Goal: Task Accomplishment & Management: Complete application form

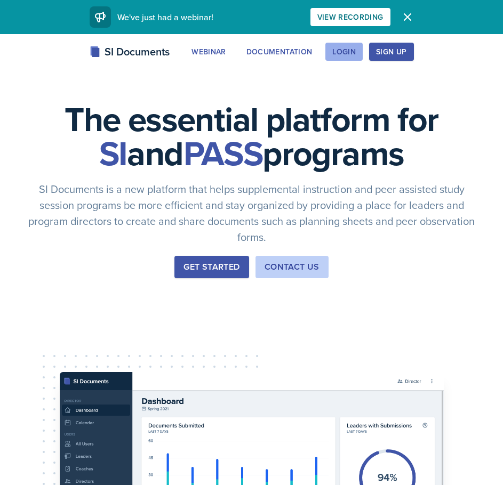
click at [347, 50] on div "Login" at bounding box center [343, 51] width 23 height 9
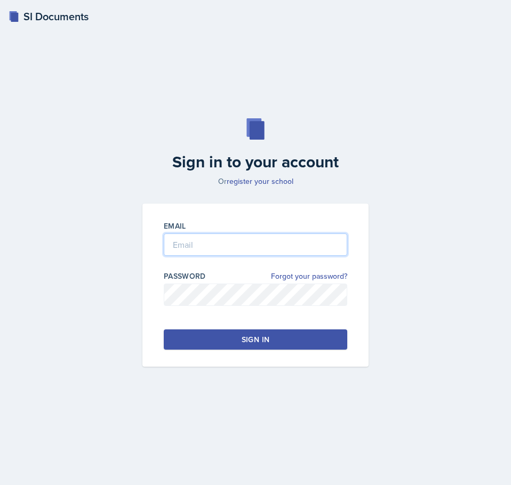
click at [281, 240] on input "email" at bounding box center [256, 245] width 184 height 22
type input "[EMAIL_ADDRESS][DOMAIN_NAME]"
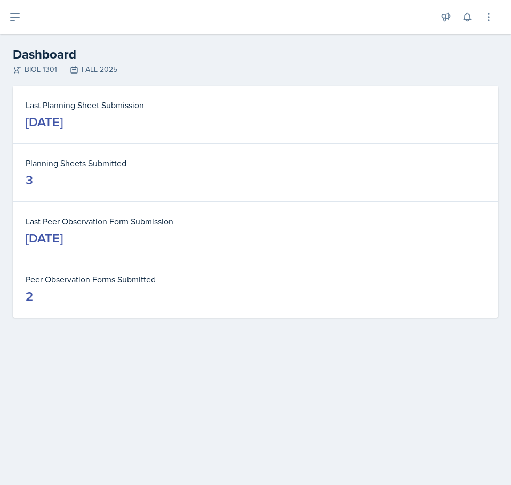
drag, startPoint x: 134, startPoint y: 235, endPoint x: 12, endPoint y: 226, distance: 123.1
click at [12, 226] on div "Last Planning Sheet Submission [DATE] Planning Sheets Submitted 3 Last Peer Obs…" at bounding box center [255, 215] width 511 height 258
click at [126, 224] on dt "Last Peer Observation Form Submission" at bounding box center [256, 221] width 460 height 13
click at [20, 14] on icon at bounding box center [15, 17] width 13 height 13
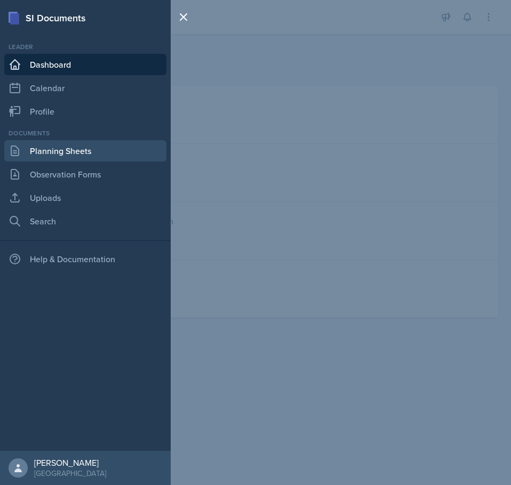
click at [85, 155] on link "Planning Sheets" at bounding box center [85, 150] width 162 height 21
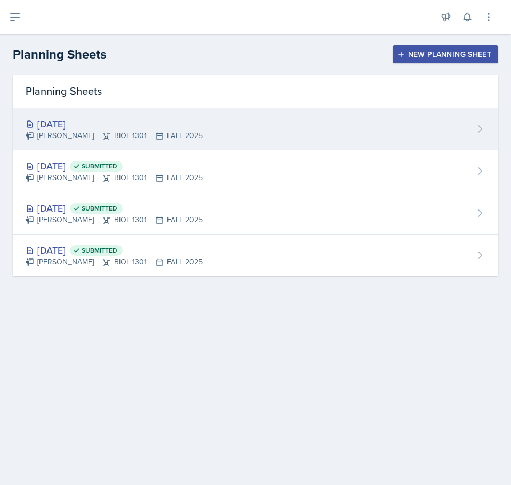
click at [337, 144] on div "[DATE] [PERSON_NAME] BIOL 1301 FALL 2025" at bounding box center [255, 129] width 485 height 42
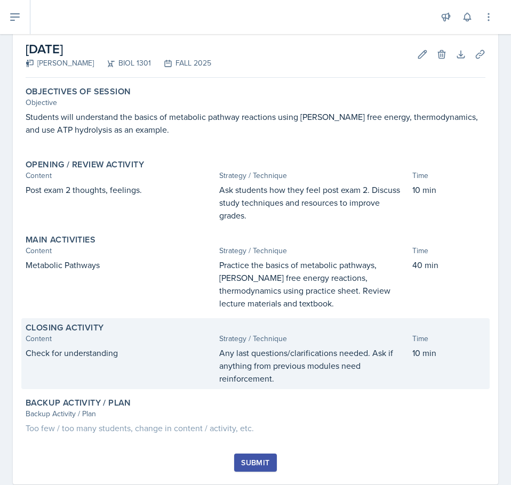
scroll to position [78, 0]
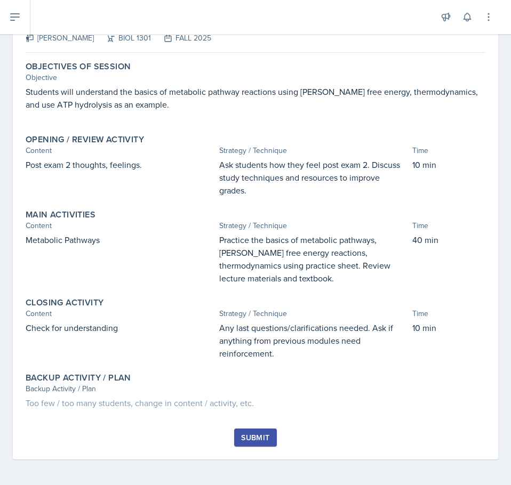
click at [253, 439] on div "Submit" at bounding box center [255, 438] width 28 height 9
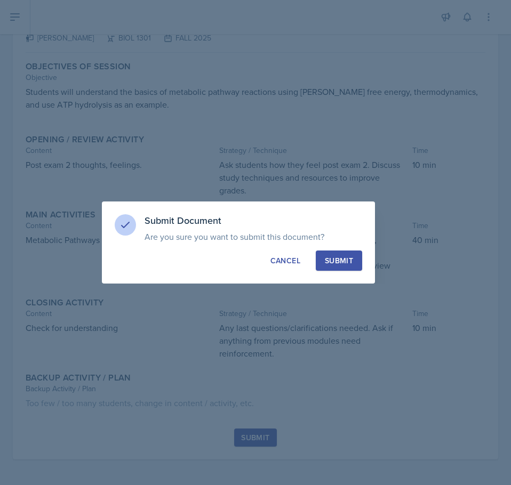
click at [341, 261] on div "Submit" at bounding box center [339, 261] width 28 height 11
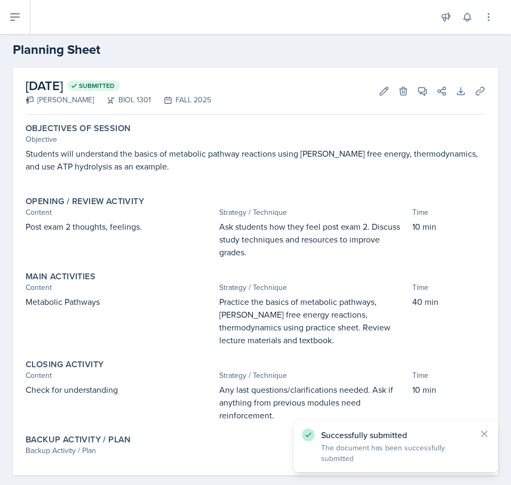
scroll to position [0, 0]
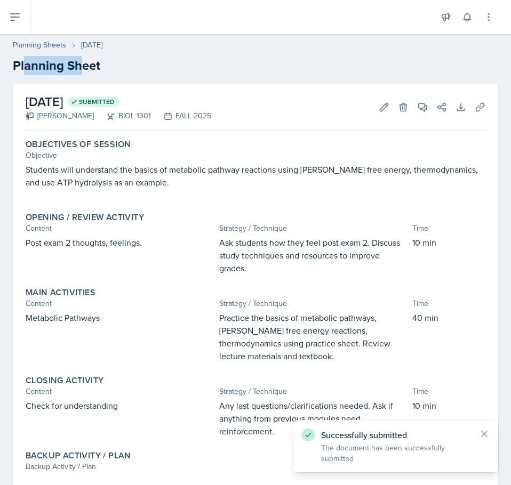
drag, startPoint x: 27, startPoint y: 65, endPoint x: 85, endPoint y: 67, distance: 57.6
click at [85, 67] on h2 "Planning Sheet" at bounding box center [255, 65] width 485 height 19
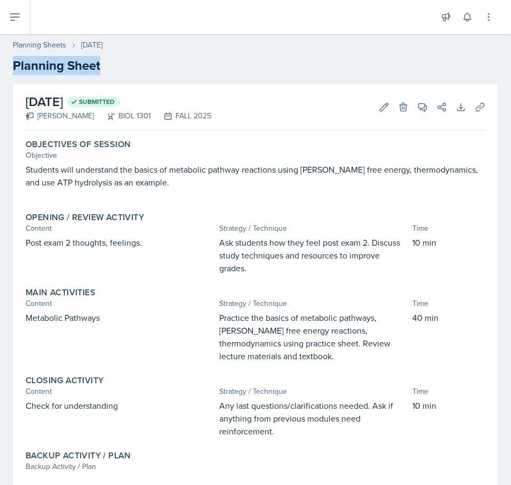
drag, startPoint x: 13, startPoint y: 67, endPoint x: 153, endPoint y: 76, distance: 140.1
click at [153, 76] on header "Planning Sheets [DATE] Planning Sheet" at bounding box center [255, 57] width 511 height 57
drag, startPoint x: 196, startPoint y: 61, endPoint x: -1, endPoint y: 37, distance: 197.7
click at [0, 37] on html "SI Documents Leader Dashboard Calendar Profile Documents Planning Sheets Observ…" at bounding box center [255, 242] width 511 height 485
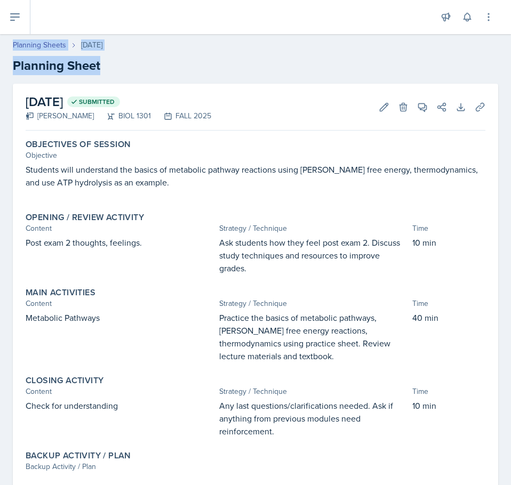
click at [192, 82] on header "Planning Sheets [DATE] Planning Sheet" at bounding box center [255, 57] width 511 height 57
drag, startPoint x: 147, startPoint y: 75, endPoint x: -1, endPoint y: 38, distance: 151.8
click at [0, 38] on html "SI Documents Leader Dashboard Calendar Profile Documents Planning Sheets Observ…" at bounding box center [255, 242] width 511 height 485
click at [277, 83] on header "Planning Sheets [DATE] Planning Sheet" at bounding box center [255, 57] width 511 height 57
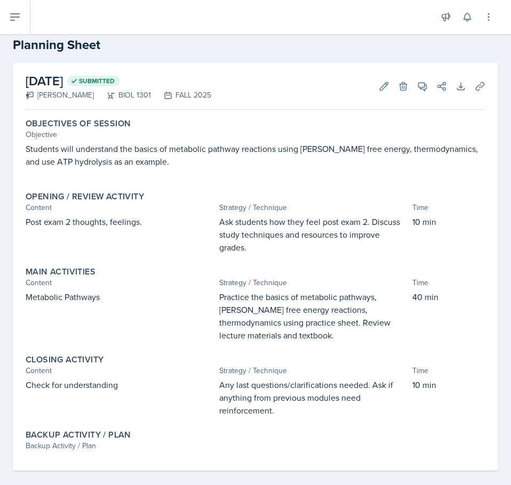
scroll to position [32, 0]
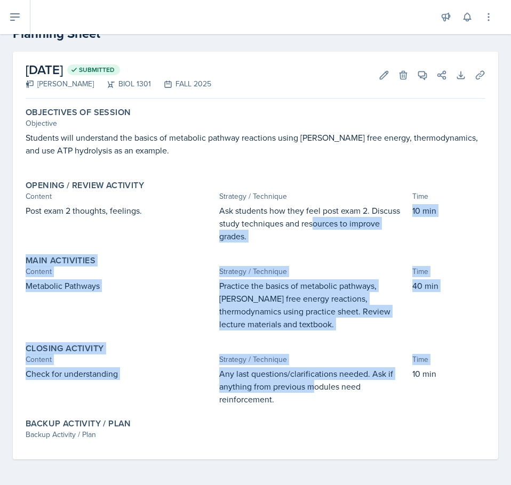
drag, startPoint x: 313, startPoint y: 390, endPoint x: 312, endPoint y: 218, distance: 172.3
click at [312, 218] on div "Objectives of Session Objective Students will understand the basics of metaboli…" at bounding box center [256, 281] width 460 height 357
click at [312, 218] on p "Ask students how they feel post exam 2. Discuss study techniques and resources …" at bounding box center [313, 223] width 189 height 38
drag, startPoint x: 315, startPoint y: 207, endPoint x: 306, endPoint y: 383, distance: 176.3
click at [306, 383] on div "Objectives of Session Objective Students will understand the basics of metaboli…" at bounding box center [256, 281] width 460 height 357
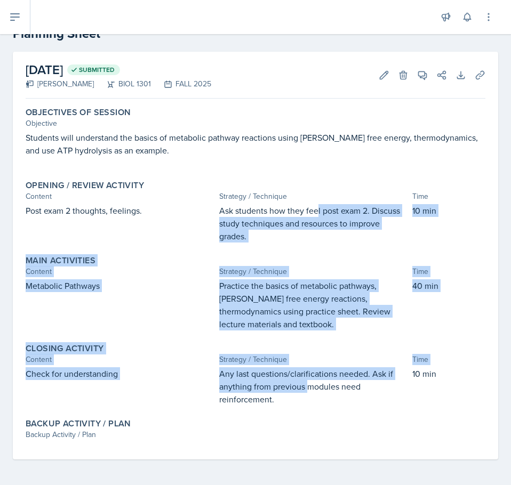
click at [306, 383] on p "Any last questions/clarifications needed. Ask if anything from previous modules…" at bounding box center [313, 387] width 189 height 38
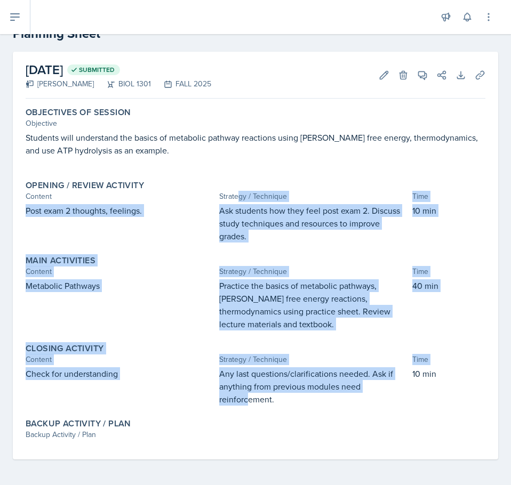
drag, startPoint x: 234, startPoint y: 193, endPoint x: 243, endPoint y: 404, distance: 211.5
click at [243, 404] on div "Objectives of Session Objective Students will understand the basics of metaboli…" at bounding box center [256, 281] width 460 height 357
click at [243, 404] on p "Any last questions/clarifications needed. Ask if anything from previous modules…" at bounding box center [313, 387] width 189 height 38
drag, startPoint x: 248, startPoint y: 387, endPoint x: 248, endPoint y: 195, distance: 191.5
click at [248, 195] on div "Objectives of Session Objective Students will understand the basics of metaboli…" at bounding box center [256, 281] width 460 height 357
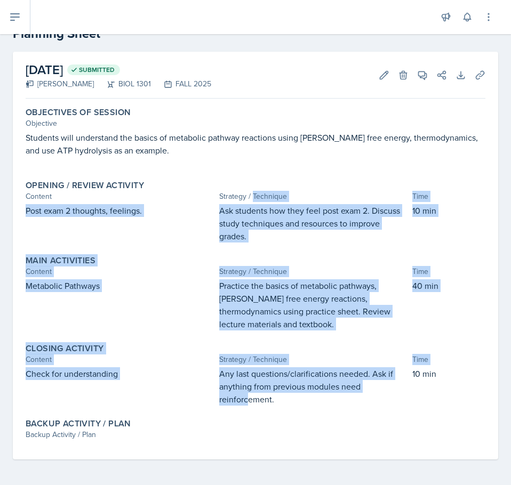
click at [248, 195] on div "Strategy / Technique" at bounding box center [313, 196] width 189 height 11
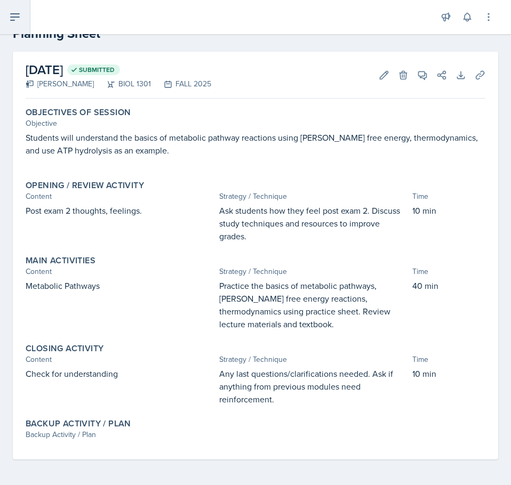
click at [22, 15] on button at bounding box center [15, 17] width 30 height 34
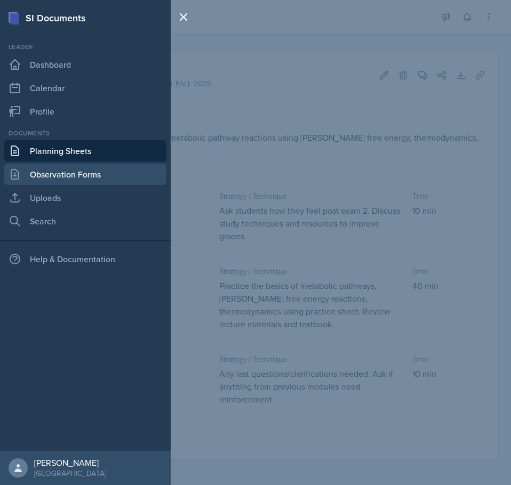
click at [79, 175] on link "Observation Forms" at bounding box center [85, 174] width 162 height 21
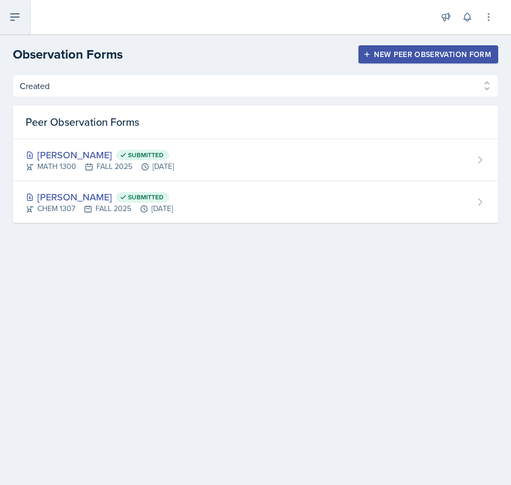
click at [20, 23] on icon at bounding box center [15, 17] width 13 height 13
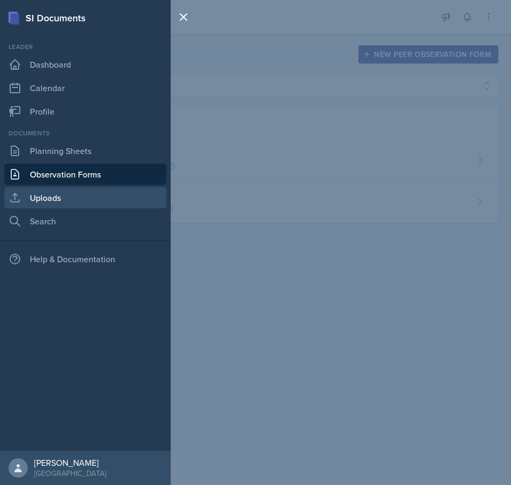
click at [100, 202] on link "Uploads" at bounding box center [85, 197] width 162 height 21
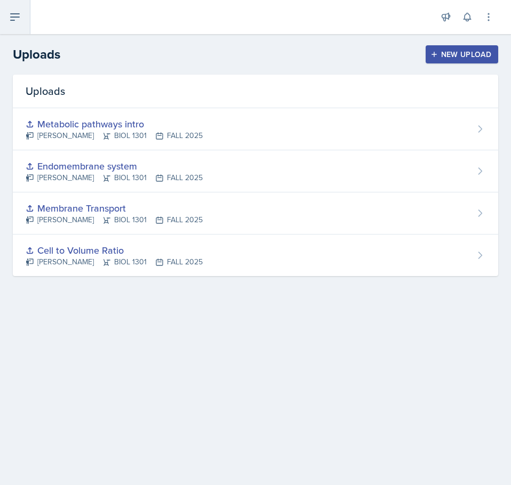
click at [27, 19] on button at bounding box center [15, 17] width 30 height 34
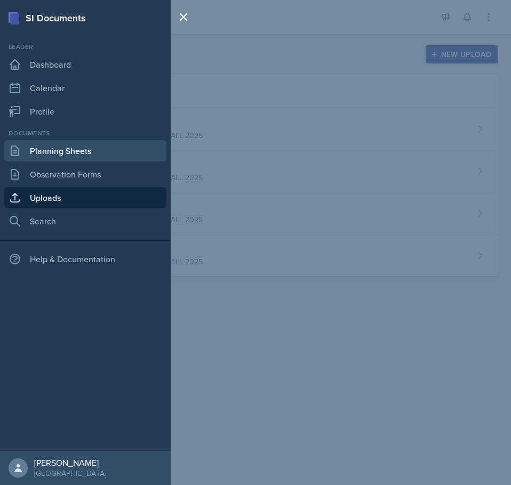
click at [85, 148] on link "Planning Sheets" at bounding box center [85, 150] width 162 height 21
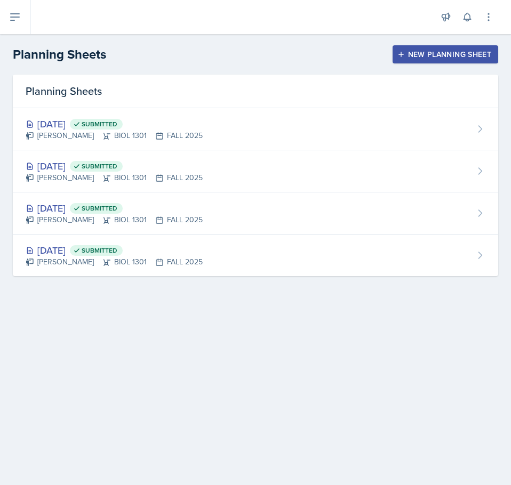
click at [418, 58] on div "New Planning Sheet" at bounding box center [446, 54] width 92 height 9
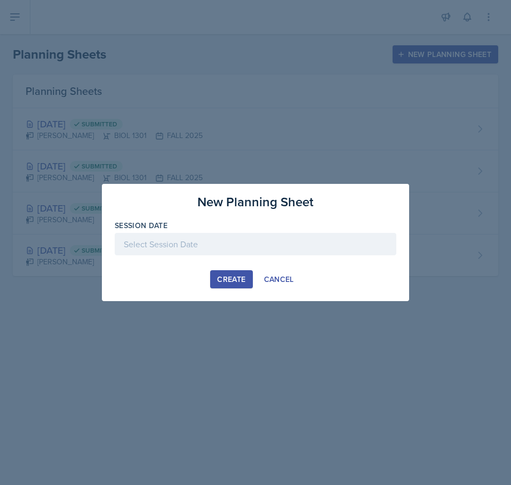
click at [290, 246] on div at bounding box center [256, 244] width 282 height 22
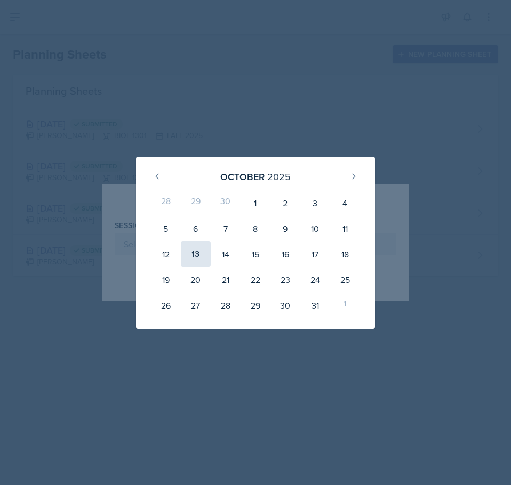
click at [195, 258] on div "13" at bounding box center [196, 255] width 30 height 26
type input "[DATE]"
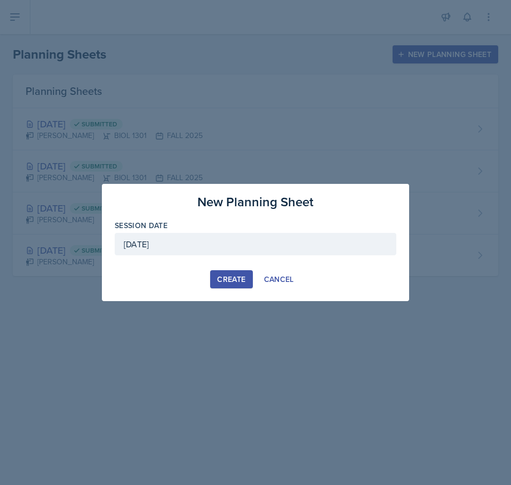
click at [229, 282] on div "Create" at bounding box center [231, 279] width 28 height 9
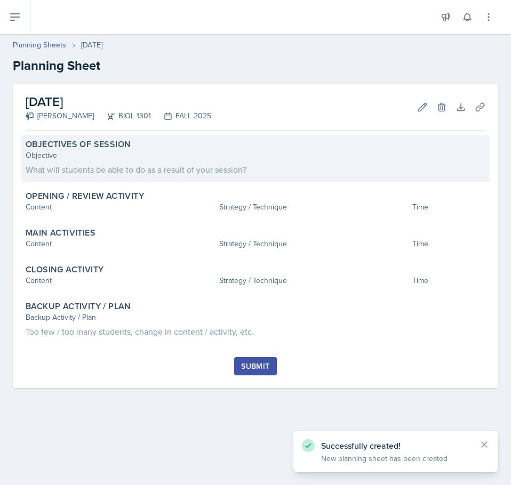
click at [121, 167] on div "What will students be able to do as a result of your session?" at bounding box center [256, 169] width 460 height 13
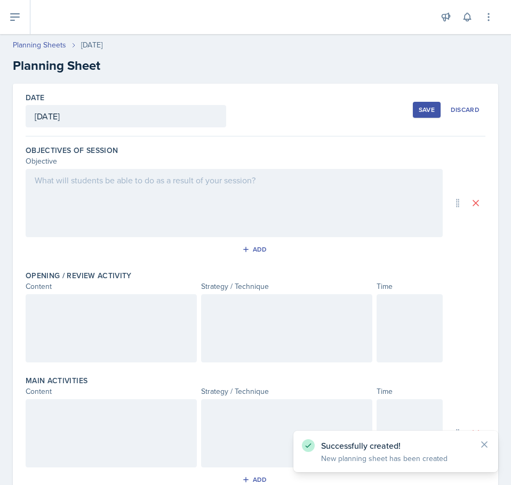
click at [145, 198] on div at bounding box center [234, 203] width 417 height 68
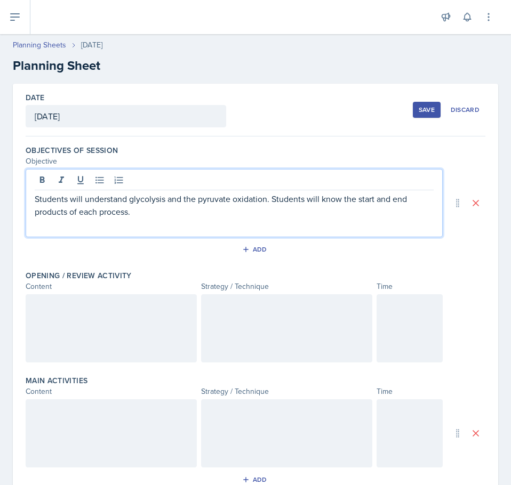
click at [389, 216] on p "Students will understand glycolysis and the pyruvate oxidation. Students will k…" at bounding box center [234, 206] width 399 height 26
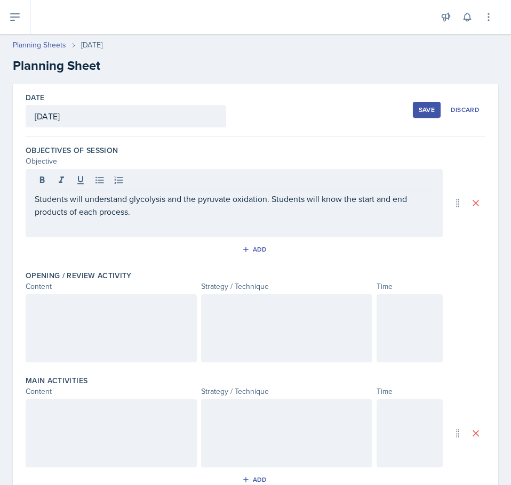
click at [127, 322] on div at bounding box center [111, 328] width 171 height 68
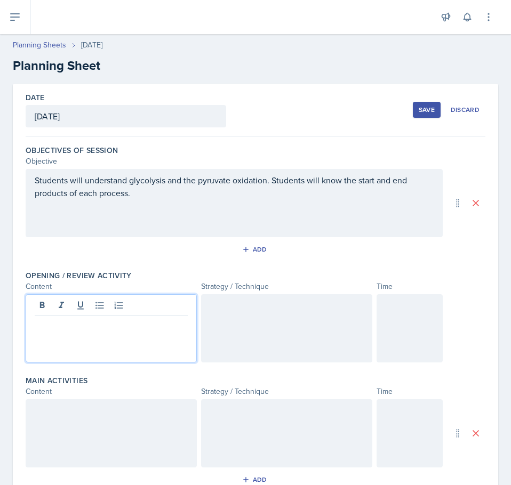
click at [74, 328] on p at bounding box center [111, 324] width 153 height 13
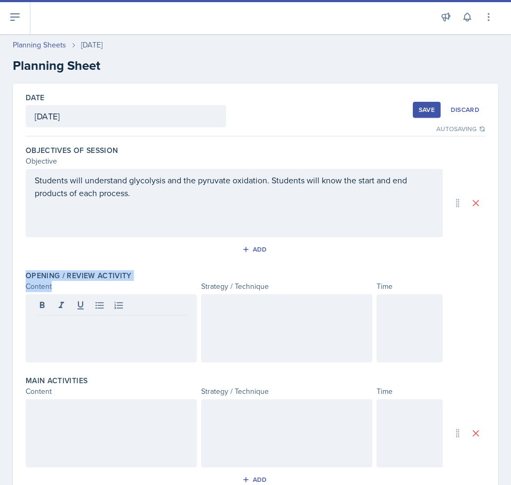
drag, startPoint x: 37, startPoint y: 274, endPoint x: 163, endPoint y: 283, distance: 126.8
click at [163, 283] on div "Opening / Review Activity Content Strategy / Technique Time" at bounding box center [256, 318] width 460 height 105
click at [163, 283] on div "Content" at bounding box center [111, 286] width 171 height 11
click at [150, 333] on div at bounding box center [111, 328] width 171 height 68
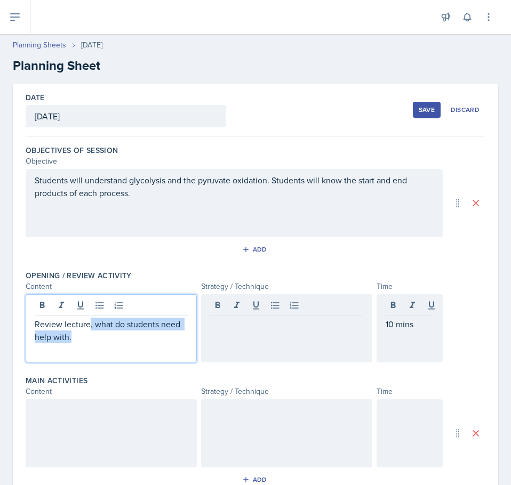
drag, startPoint x: 148, startPoint y: 342, endPoint x: 90, endPoint y: 329, distance: 59.1
click at [90, 329] on p "Review lecture, what do students need help with." at bounding box center [111, 331] width 153 height 26
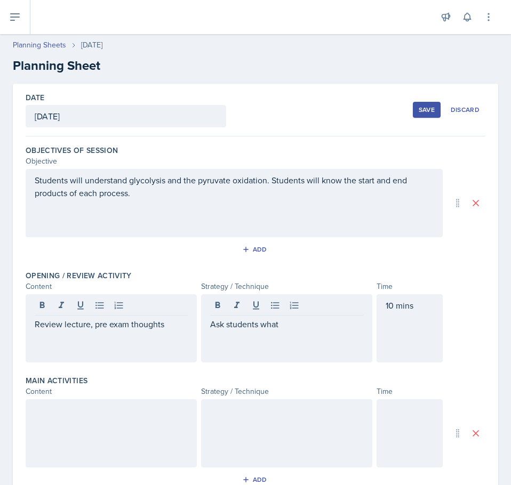
click at [327, 343] on div "Ask students what" at bounding box center [286, 328] width 171 height 68
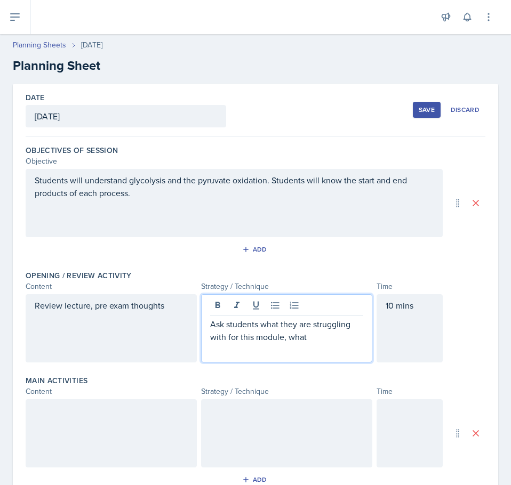
drag, startPoint x: 410, startPoint y: 400, endPoint x: 367, endPoint y: 394, distance: 43.5
click at [402, 400] on div "Objectives of Session Objective Students will understand glycolysis and the pyr…" at bounding box center [256, 426] width 460 height 579
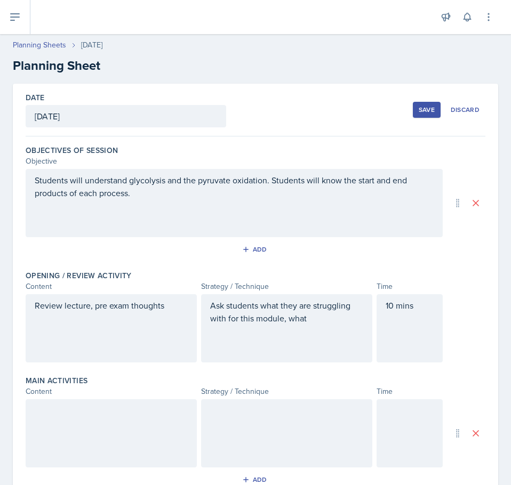
click at [337, 335] on div "Ask students what they are struggling with for this module, what" at bounding box center [286, 328] width 171 height 68
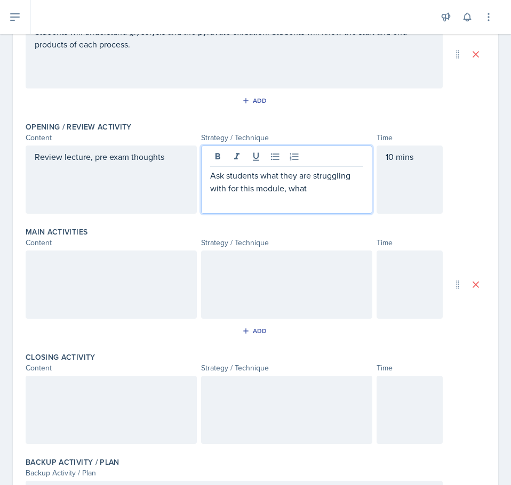
scroll to position [256, 0]
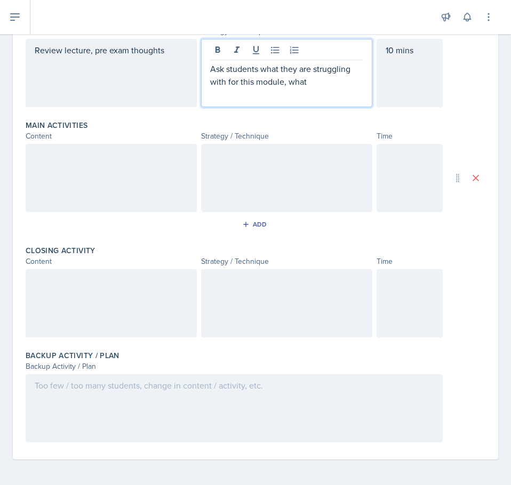
click at [310, 82] on p "Ask students what they are struggling with for this module, what" at bounding box center [286, 75] width 153 height 26
drag, startPoint x: 305, startPoint y: 82, endPoint x: 287, endPoint y: 91, distance: 20.1
click at [287, 91] on div "Ask students what they are struggling with for this module, what" at bounding box center [286, 73] width 171 height 68
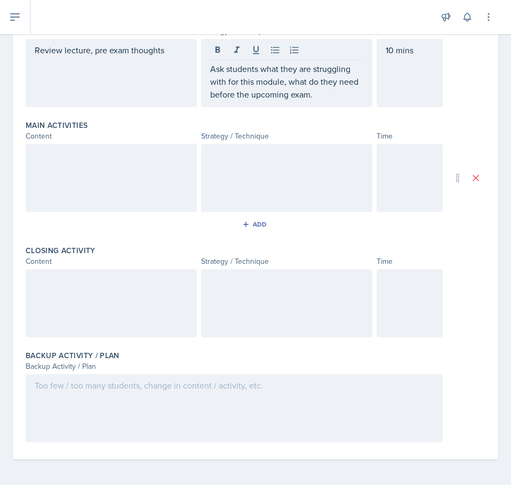
click at [70, 205] on div at bounding box center [111, 178] width 171 height 68
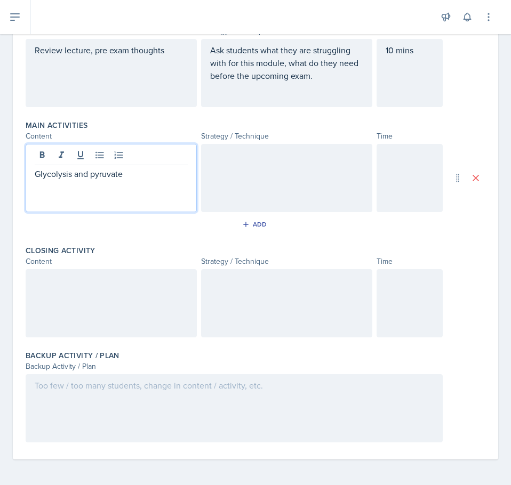
click at [158, 193] on div "Glycolysis and pyruvate" at bounding box center [111, 178] width 171 height 68
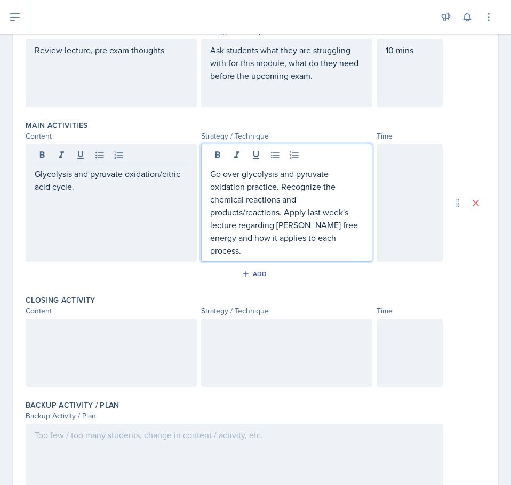
click at [411, 207] on div at bounding box center [410, 203] width 66 height 118
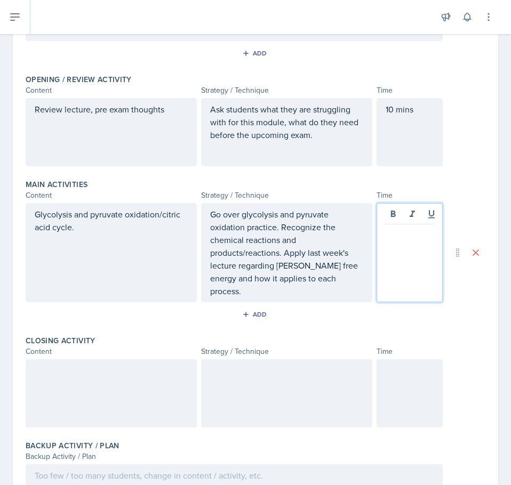
scroll to position [114, 0]
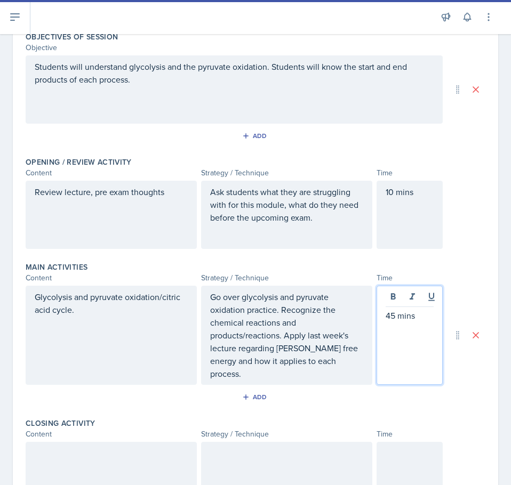
click at [389, 320] on p "45 mins" at bounding box center [410, 315] width 48 height 13
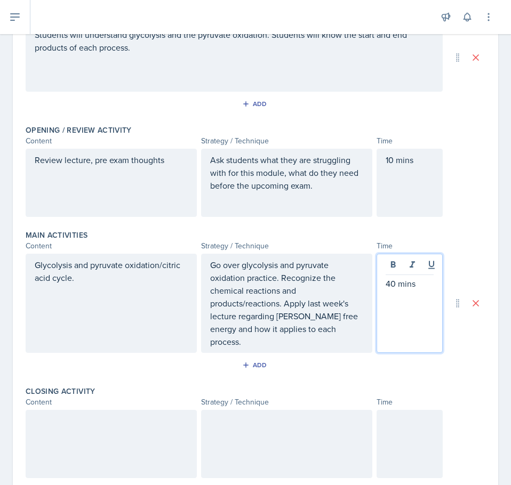
scroll to position [274, 0]
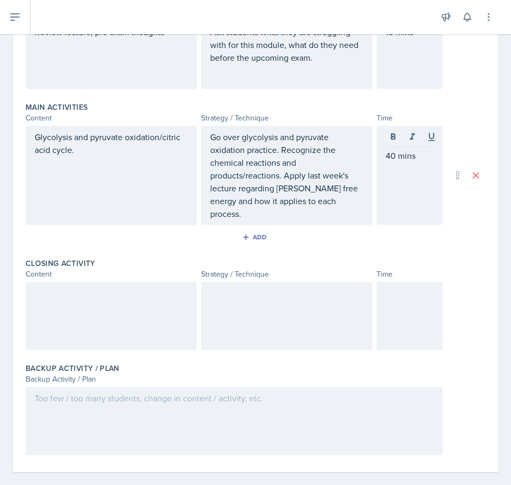
click at [93, 326] on div at bounding box center [111, 316] width 171 height 68
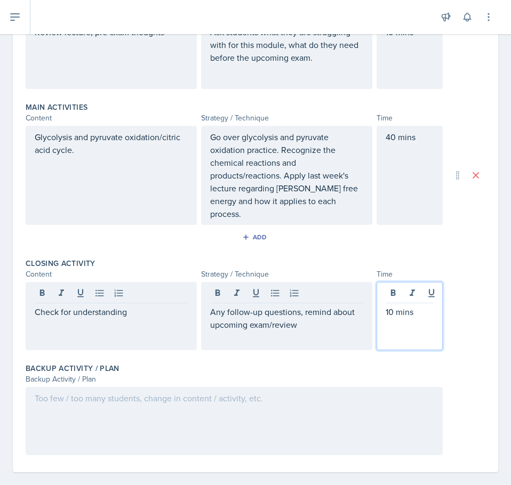
scroll to position [0, 0]
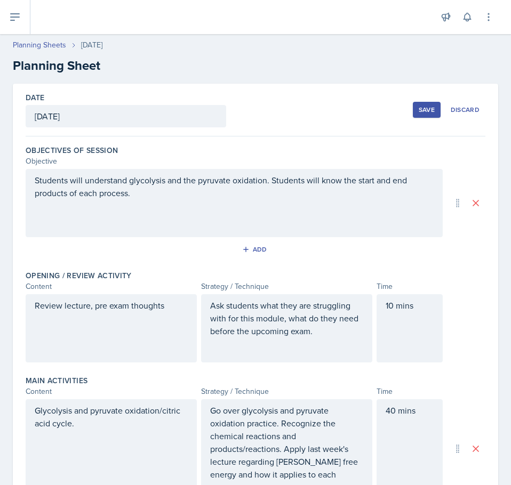
click at [413, 111] on button "Save" at bounding box center [427, 110] width 28 height 16
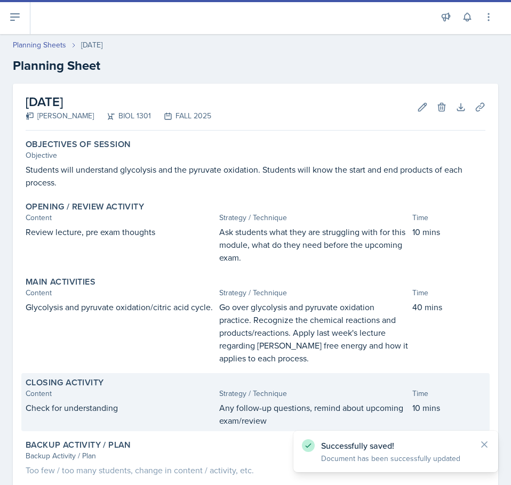
scroll to position [67, 0]
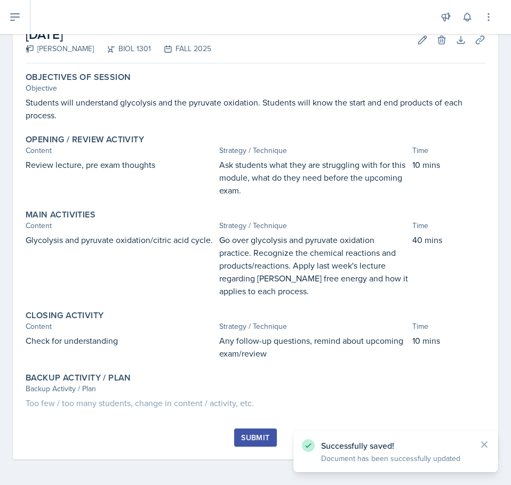
click at [254, 439] on div "Submit" at bounding box center [255, 438] width 28 height 9
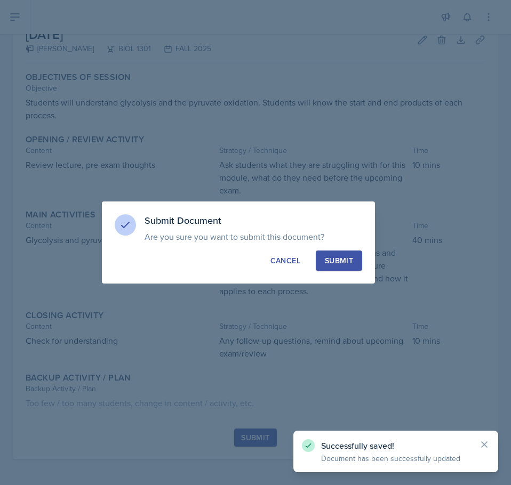
click at [325, 257] on div "Submit" at bounding box center [339, 261] width 28 height 11
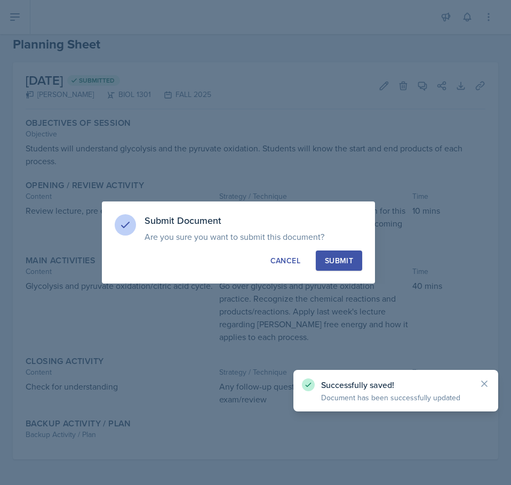
scroll to position [21, 0]
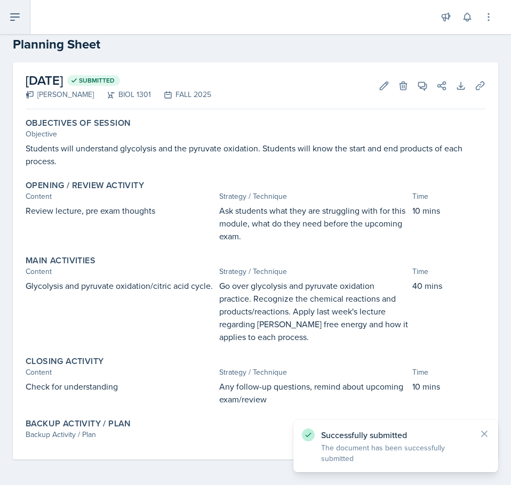
click at [20, 10] on button at bounding box center [15, 17] width 30 height 34
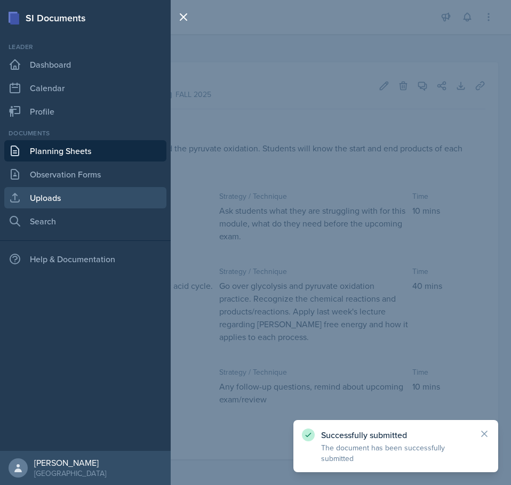
click at [57, 193] on link "Uploads" at bounding box center [85, 197] width 162 height 21
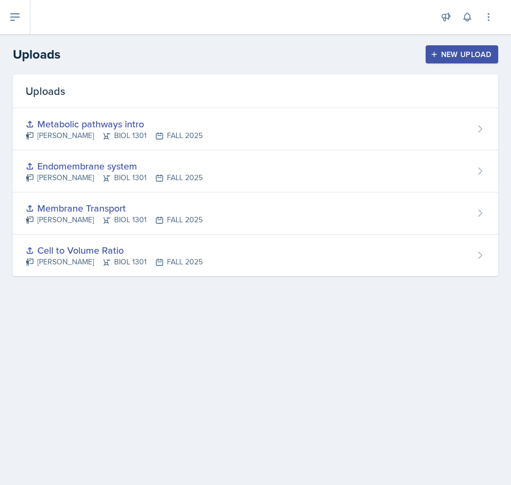
click at [466, 52] on div "New Upload" at bounding box center [462, 54] width 59 height 9
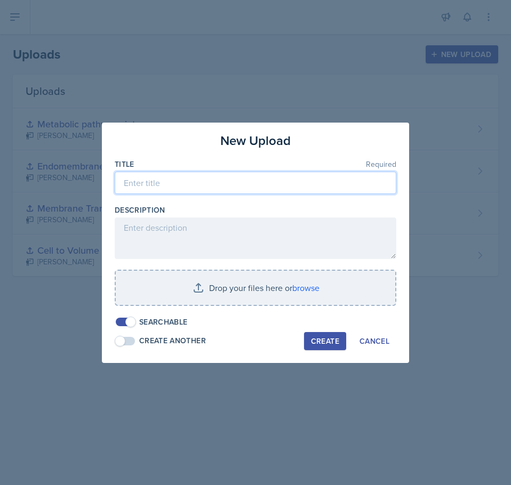
click at [239, 189] on input at bounding box center [256, 183] width 282 height 22
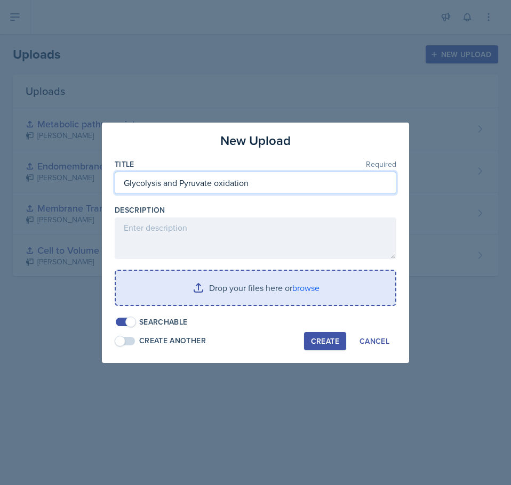
type input "Glycolysis and Pyruvate oxidation"
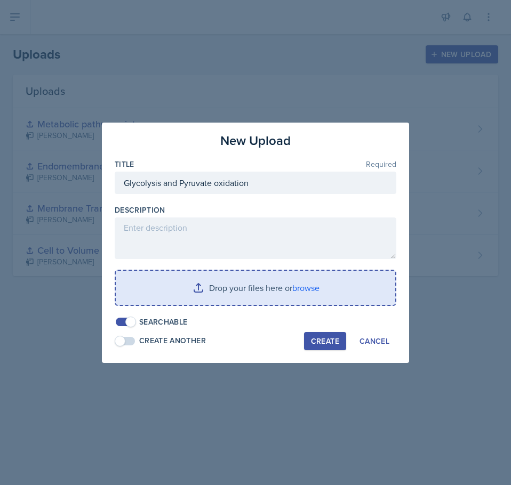
click at [212, 298] on input "file" at bounding box center [256, 288] width 280 height 34
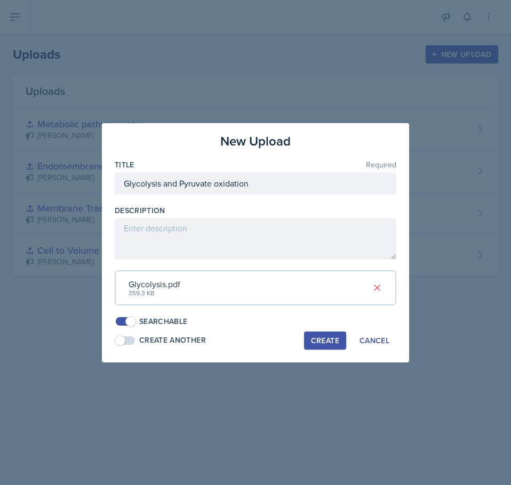
click at [318, 344] on div "Create" at bounding box center [325, 341] width 28 height 9
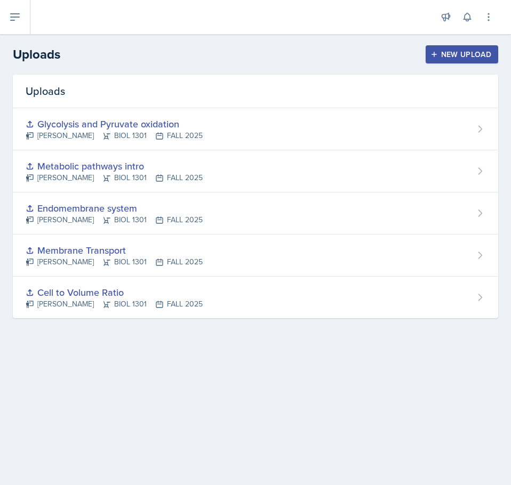
drag, startPoint x: 388, startPoint y: 428, endPoint x: 268, endPoint y: 451, distance: 122.2
click at [268, 451] on main "Uploads New Upload Uploads Glycolysis and Pyruvate oxidation [PERSON_NAME] BIOL…" at bounding box center [255, 259] width 511 height 451
drag, startPoint x: 268, startPoint y: 451, endPoint x: 245, endPoint y: 448, distance: 23.1
click at [245, 448] on main "Uploads New Upload Uploads Glycolysis and Pyruvate oxidation [PERSON_NAME] BIOL…" at bounding box center [255, 259] width 511 height 451
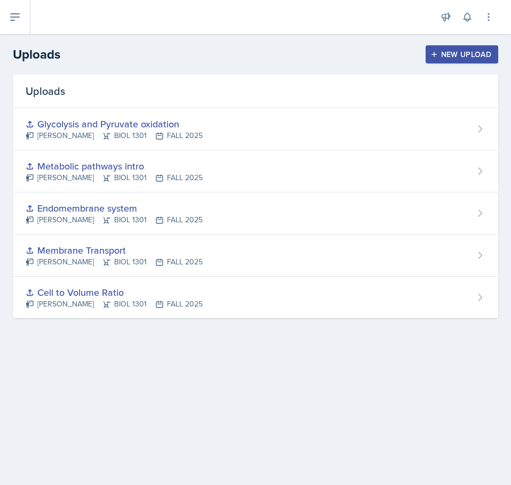
click at [245, 448] on main "Uploads New Upload Uploads Glycolysis and Pyruvate oxidation [PERSON_NAME] BIOL…" at bounding box center [255, 259] width 511 height 451
drag, startPoint x: 245, startPoint y: 448, endPoint x: 226, endPoint y: 478, distance: 35.5
click at [226, 478] on main "Uploads New Upload Uploads Glycolysis and Pyruvate oxidation [PERSON_NAME] BIOL…" at bounding box center [255, 259] width 511 height 451
drag, startPoint x: 18, startPoint y: 16, endPoint x: 62, endPoint y: 47, distance: 54.5
click at [18, 17] on icon at bounding box center [15, 17] width 13 height 13
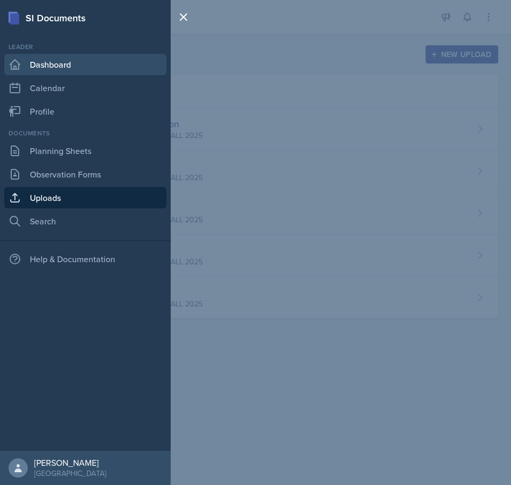
click at [69, 70] on link "Dashboard" at bounding box center [85, 64] width 162 height 21
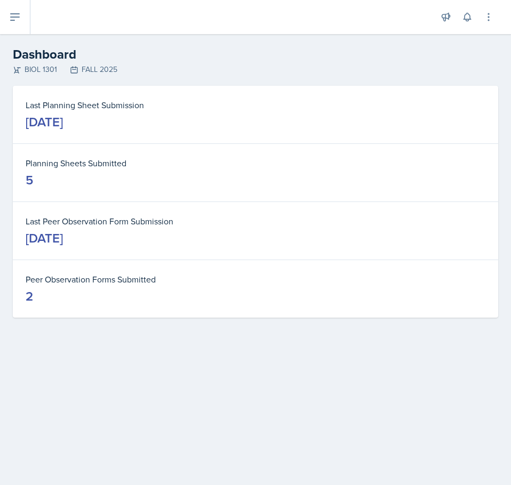
click at [347, 337] on div "Last Planning Sheet Submission [DATE] Planning Sheets Submitted 5 Last Peer Obs…" at bounding box center [255, 215] width 511 height 258
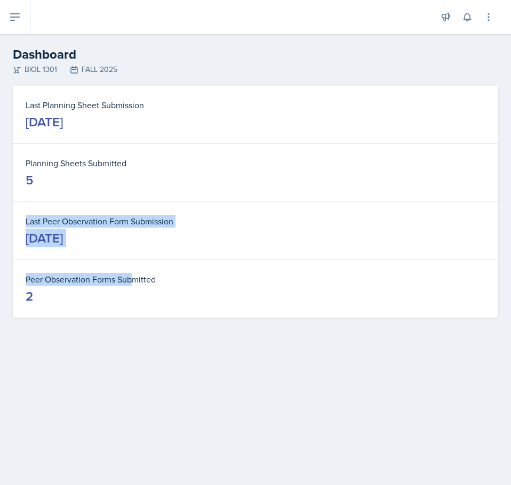
drag, startPoint x: 122, startPoint y: 180, endPoint x: 131, endPoint y: 266, distance: 86.3
click at [131, 266] on div "Last Planning Sheet Submission [DATE] Planning Sheets Submitted 5 Last Peer Obs…" at bounding box center [255, 202] width 485 height 232
click at [131, 266] on div "Peer Observation Forms Submitted 2" at bounding box center [255, 289] width 485 height 58
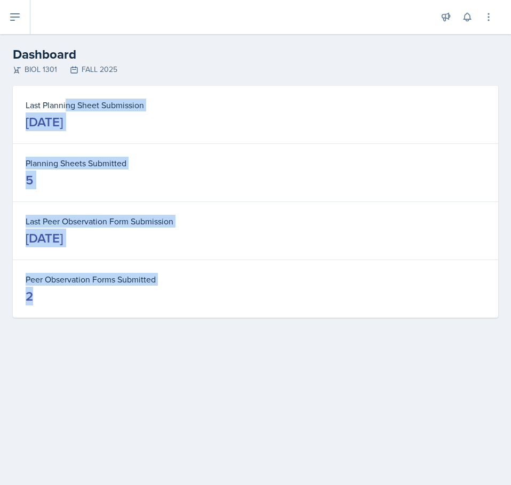
drag, startPoint x: 67, startPoint y: 102, endPoint x: 49, endPoint y: 303, distance: 201.4
click at [49, 303] on div "Last Planning Sheet Submission [DATE] Planning Sheets Submitted 5 Last Peer Obs…" at bounding box center [255, 202] width 485 height 232
click at [49, 303] on dd "2" at bounding box center [256, 296] width 460 height 17
drag, startPoint x: 54, startPoint y: 332, endPoint x: 1, endPoint y: -6, distance: 342.5
click at [1, 0] on html "SI Documents Leader Dashboard Calendar Profile Documents Planning Sheets Observ…" at bounding box center [255, 242] width 511 height 485
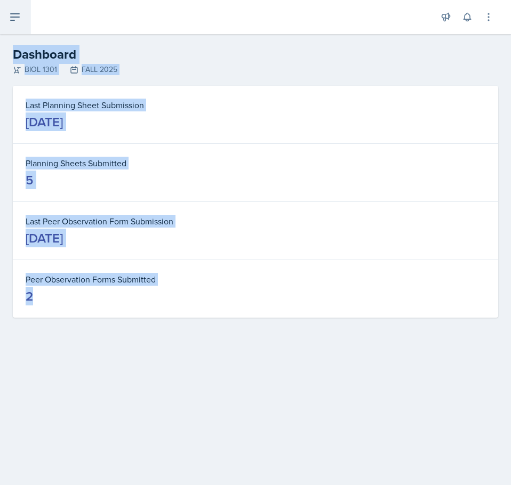
click at [25, 9] on button at bounding box center [15, 17] width 30 height 34
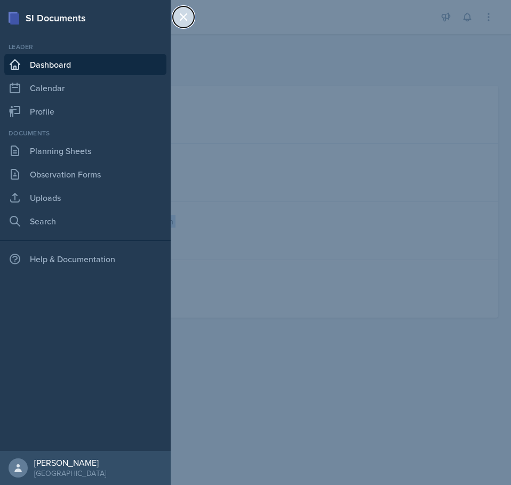
click at [182, 15] on icon at bounding box center [183, 17] width 6 height 6
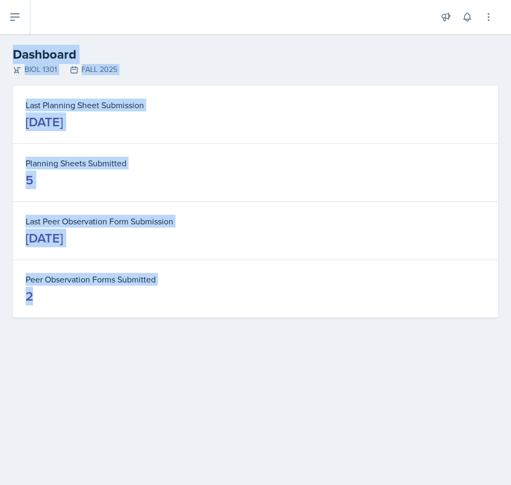
click at [197, 318] on div "Last Planning Sheet Submission [DATE] Planning Sheets Submitted 5 Last Peer Obs…" at bounding box center [255, 215] width 511 height 258
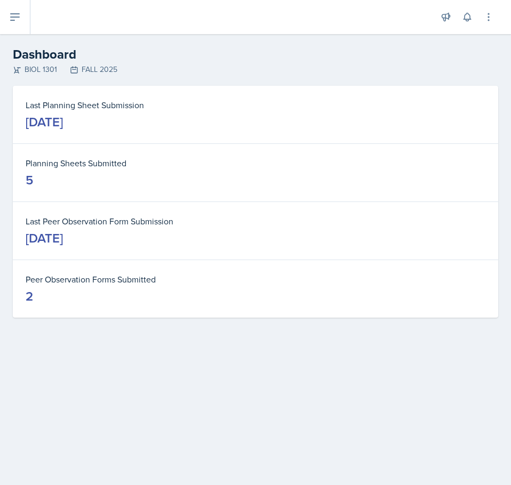
drag, startPoint x: 119, startPoint y: 225, endPoint x: 121, endPoint y: 240, distance: 15.6
click at [121, 240] on dl "Last Peer Observation Form Submission [DATE]" at bounding box center [256, 231] width 460 height 32
click at [63, 240] on div "[DATE]" at bounding box center [44, 238] width 37 height 17
drag, startPoint x: 122, startPoint y: 228, endPoint x: 122, endPoint y: 220, distance: 8.6
click at [122, 220] on dl "Last Peer Observation Form Submission [DATE]" at bounding box center [256, 231] width 460 height 32
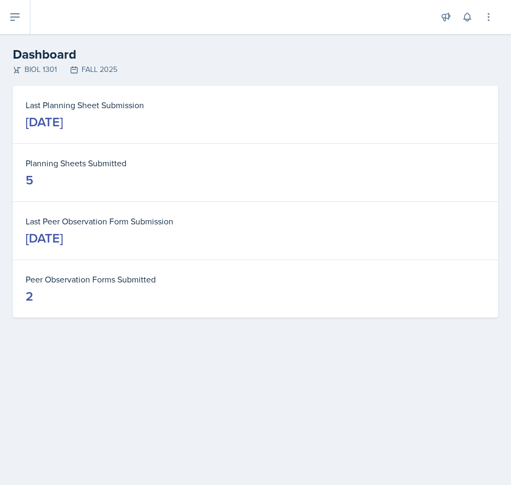
click at [122, 220] on dt "Last Peer Observation Form Submission" at bounding box center [256, 221] width 460 height 13
drag, startPoint x: 122, startPoint y: 220, endPoint x: 122, endPoint y: 233, distance: 12.8
click at [122, 233] on dl "Last Peer Observation Form Submission [DATE]" at bounding box center [256, 231] width 460 height 32
click at [63, 233] on div "[DATE]" at bounding box center [44, 238] width 37 height 17
drag, startPoint x: 124, startPoint y: 224, endPoint x: 125, endPoint y: 232, distance: 7.5
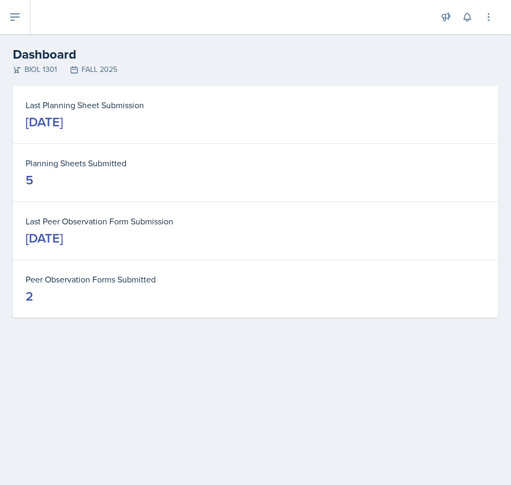
click at [125, 232] on dl "Last Peer Observation Form Submission [DATE]" at bounding box center [256, 231] width 460 height 32
click at [146, 262] on div "Peer Observation Forms Submitted 2" at bounding box center [255, 289] width 485 height 58
